Goal: Information Seeking & Learning: Find contact information

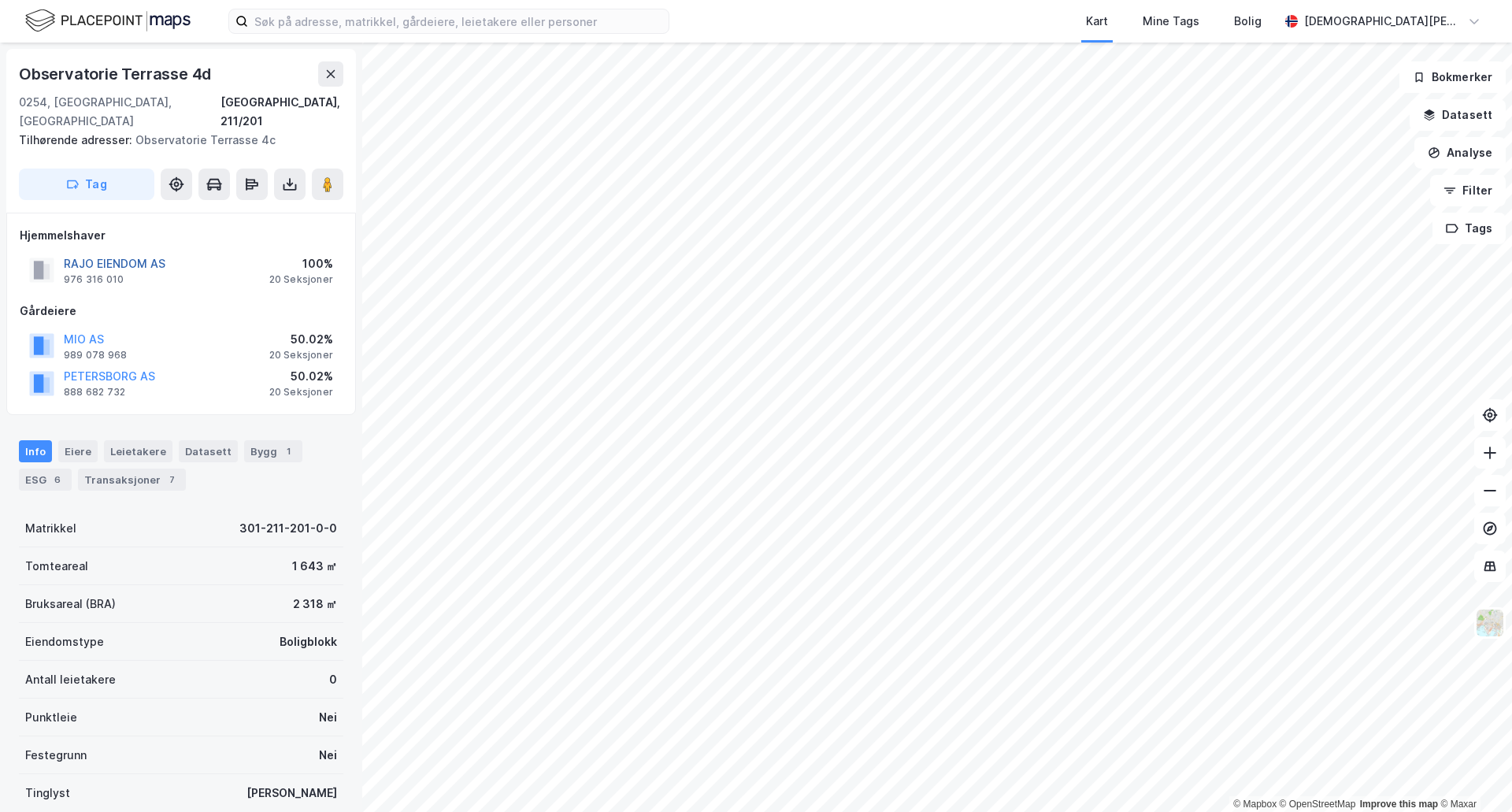
click at [0, 0] on button "RAJO EIENDOM AS" at bounding box center [0, 0] width 0 height 0
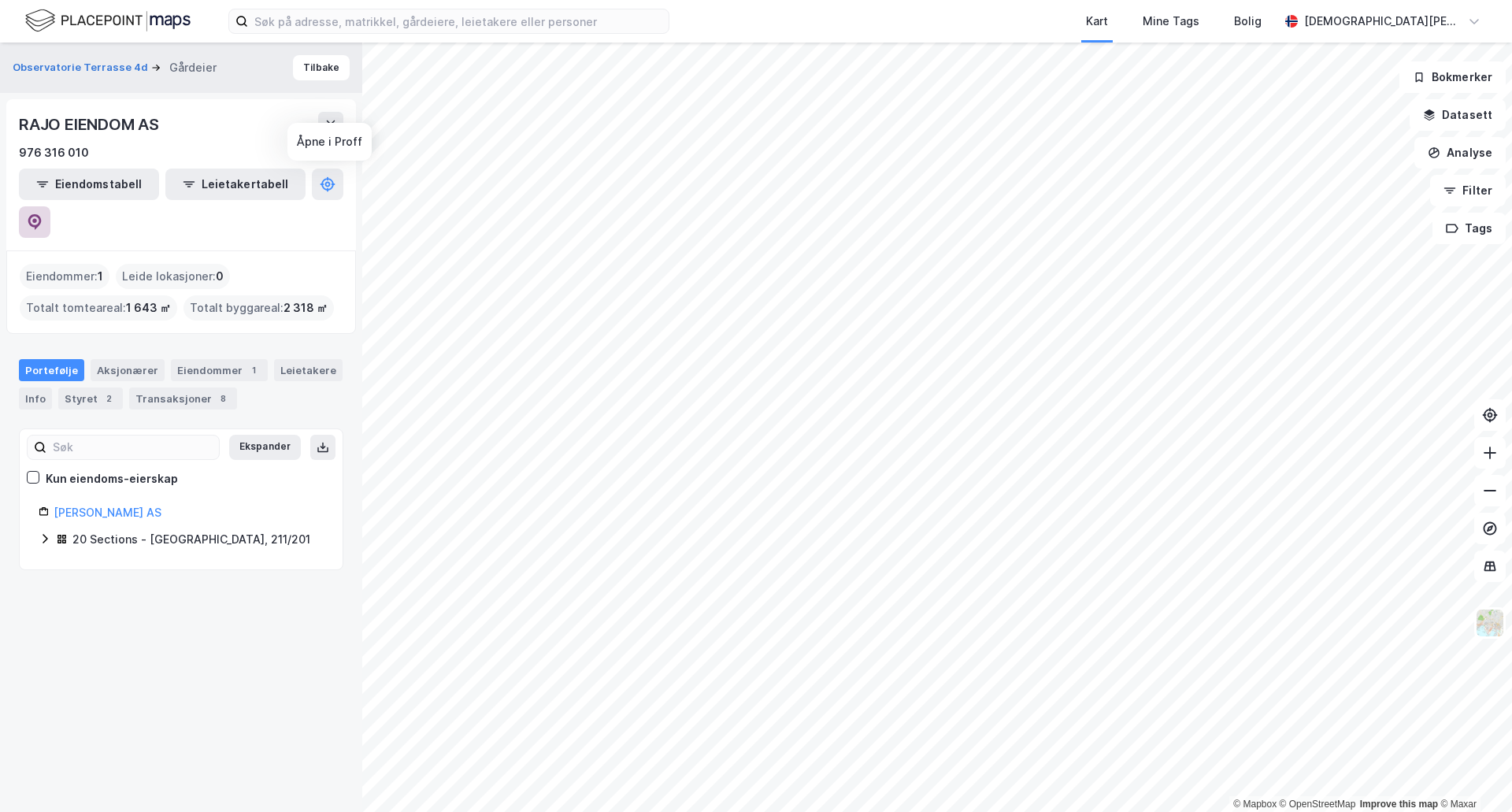
click at [42, 214] on icon at bounding box center [35, 222] width 13 height 16
click at [207, 599] on div "Observatorie Terrasse 4d Gårdeier Tilbake RAJO EIENDOM AS 976 316 010 Eiendomst…" at bounding box center [181, 427] width 362 height 769
